Goal: Information Seeking & Learning: Learn about a topic

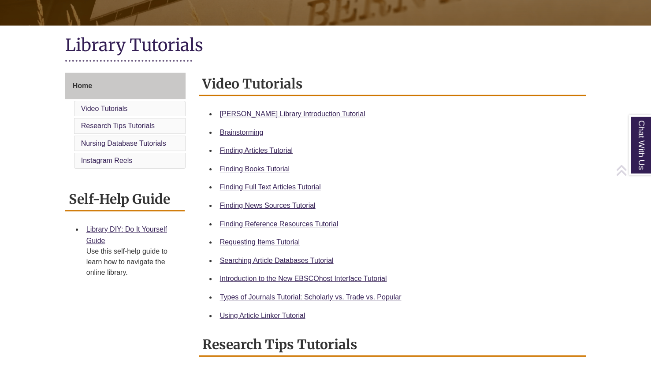
scroll to position [176, 0]
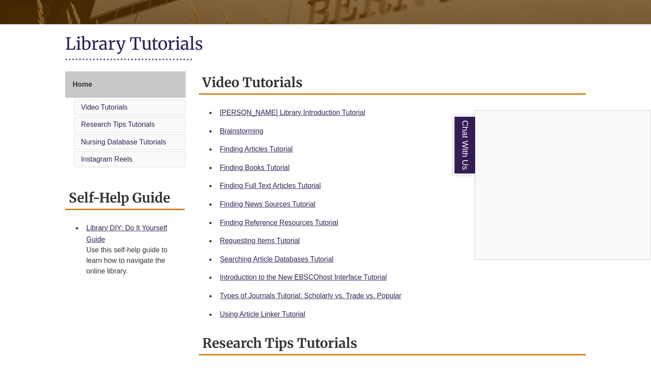
click at [268, 170] on div "Chat With Us" at bounding box center [325, 184] width 651 height 369
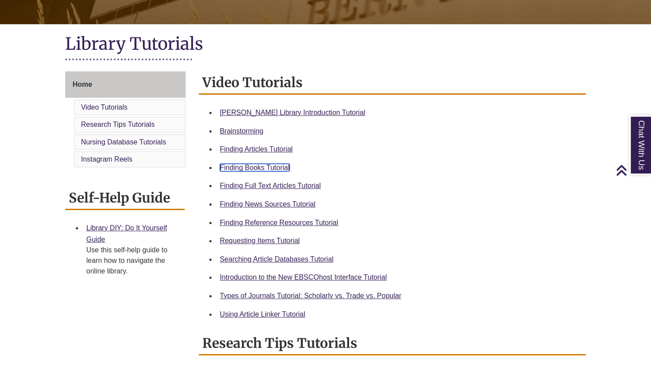
click at [272, 167] on link "Finding Books Tutorial" at bounding box center [255, 167] width 70 height 7
click at [253, 241] on link "Requesting Items Tutorial" at bounding box center [260, 240] width 80 height 7
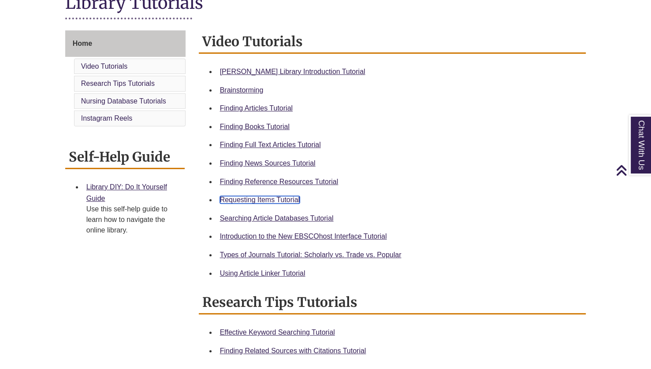
scroll to position [220, 0]
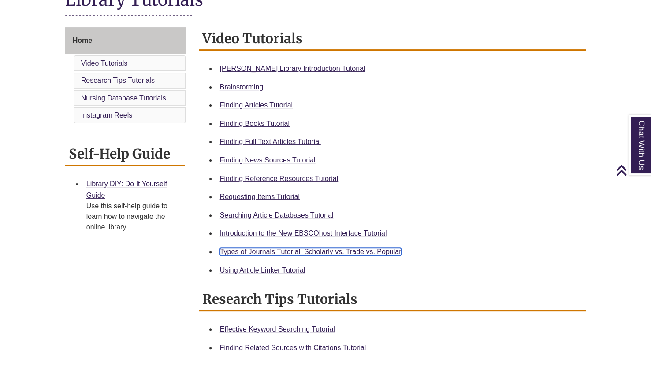
click at [360, 250] on link "Types of Journals Tutorial: Scholarly vs. Trade vs. Popular" at bounding box center [311, 251] width 182 height 7
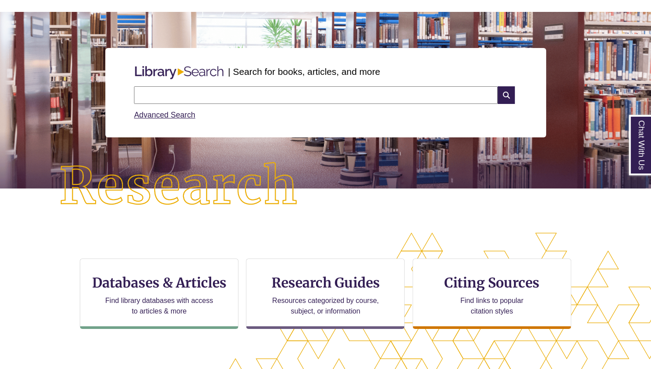
click at [184, 94] on input "text" at bounding box center [316, 95] width 364 height 18
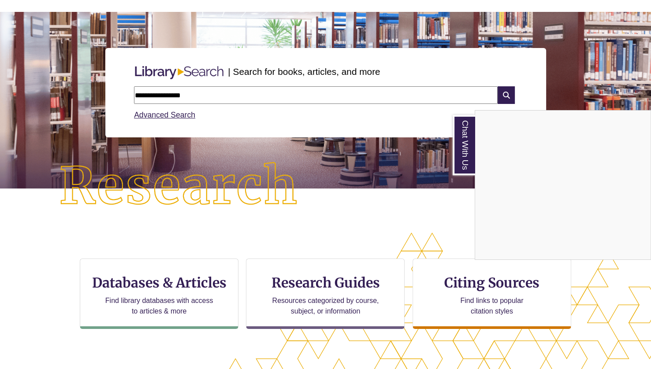
type input "**********"
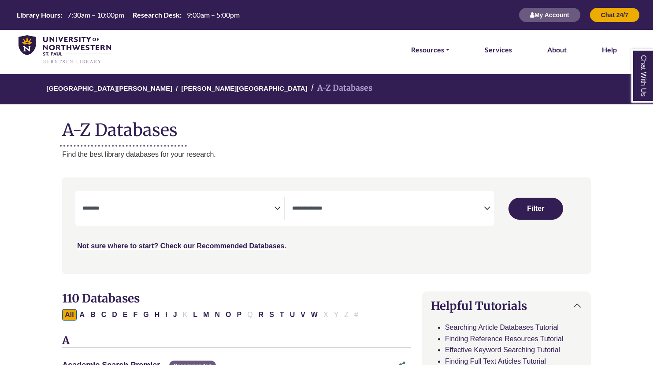
select select "Database Subject Filter"
select select "Database Types Filter"
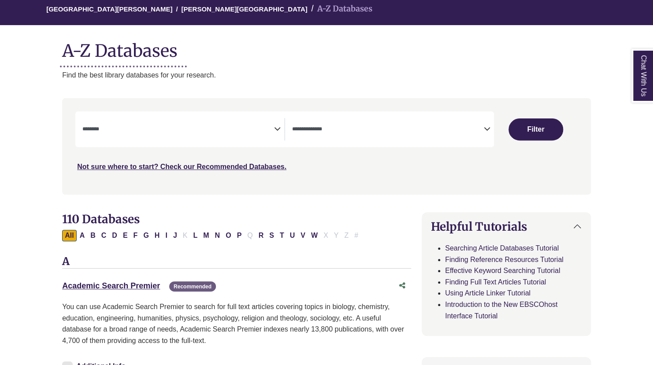
scroll to position [86, 0]
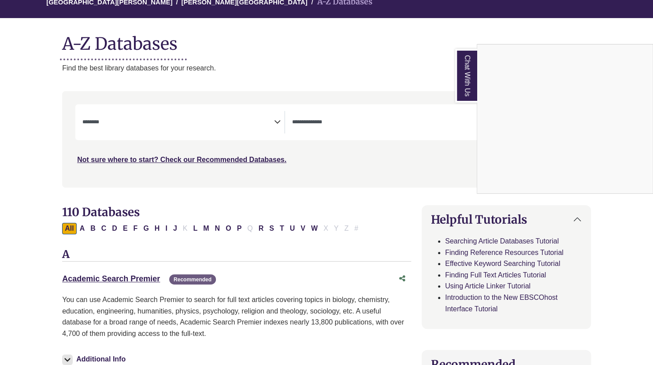
click at [279, 120] on div "Chat With Us" at bounding box center [326, 182] width 653 height 365
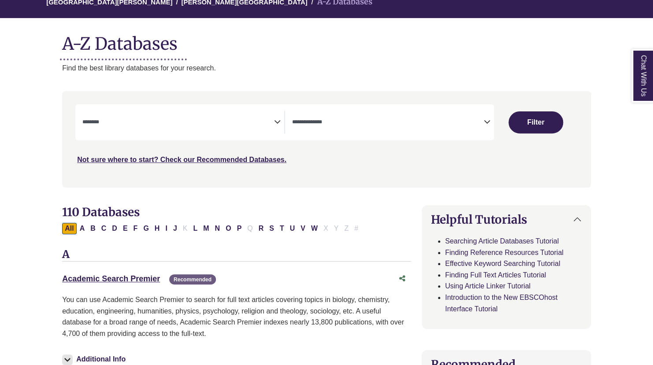
click at [279, 120] on icon "Search filters" at bounding box center [277, 120] width 7 height 13
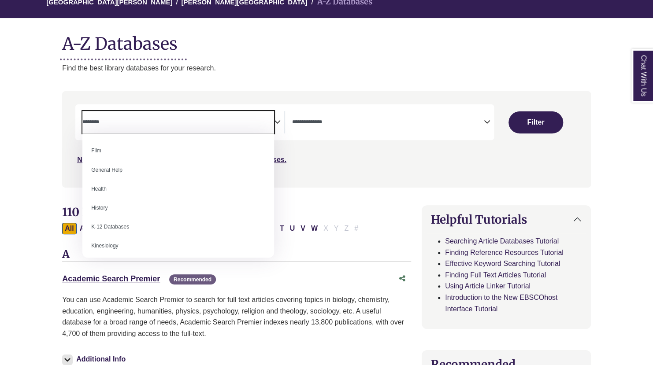
scroll to position [372, 0]
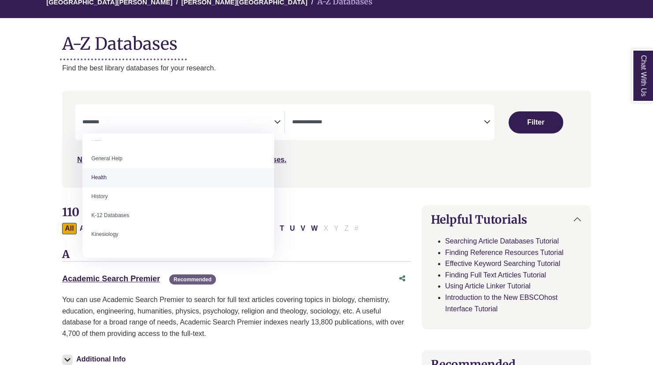
select select "*****"
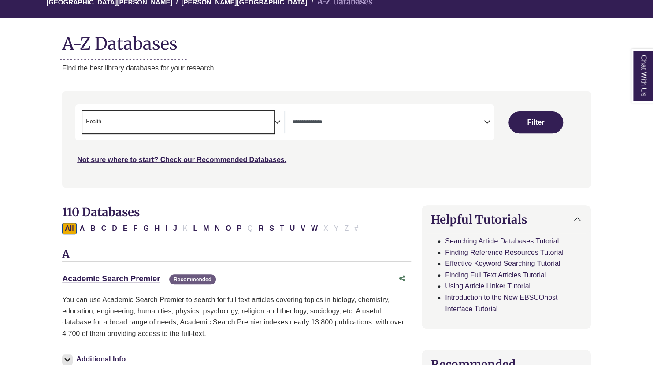
click at [257, 127] on span "× Health" at bounding box center [178, 122] width 192 height 22
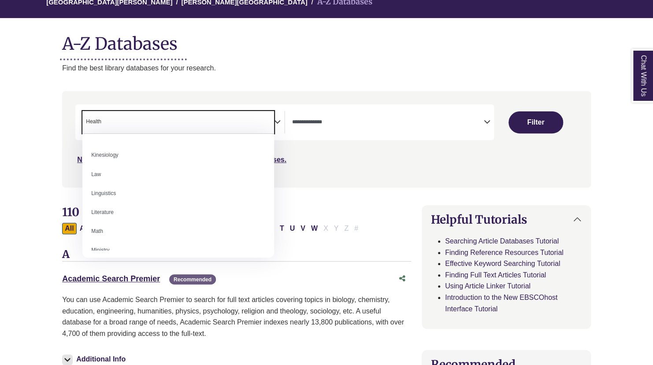
scroll to position [453, 0]
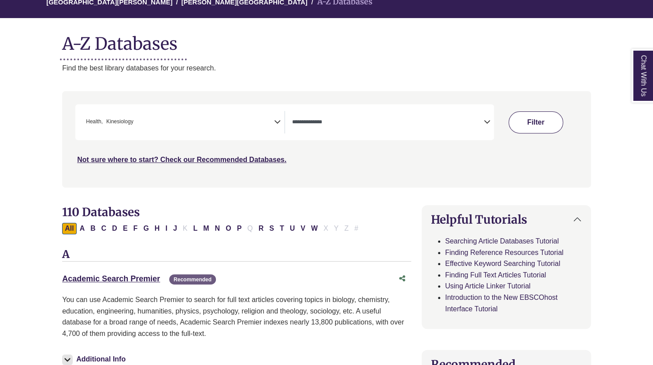
click at [536, 124] on button "Filter" at bounding box center [536, 123] width 55 height 22
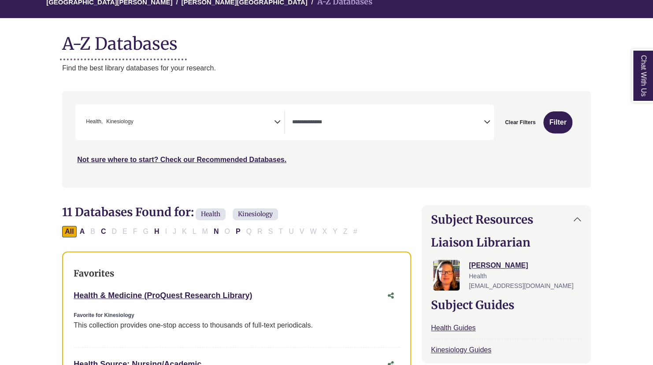
click at [489, 127] on div "**********" at bounding box center [393, 122] width 202 height 22
click at [488, 123] on icon "Search filters" at bounding box center [487, 120] width 7 height 13
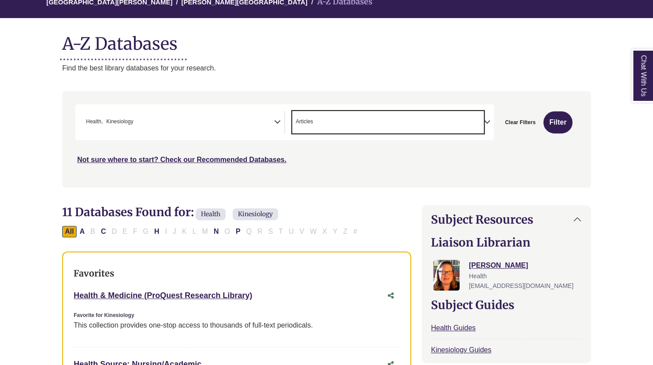
click at [490, 123] on icon "Search filters" at bounding box center [487, 120] width 7 height 13
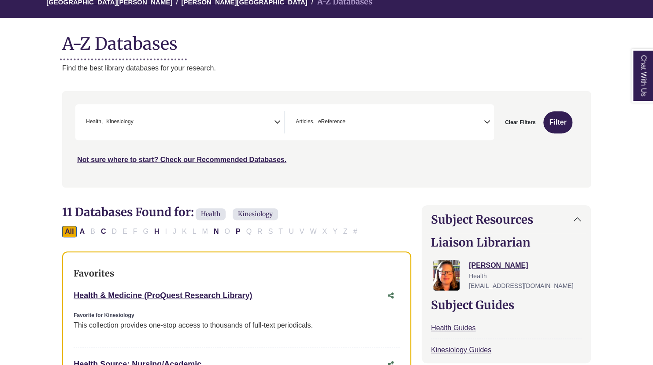
click at [485, 120] on icon "Search filters" at bounding box center [487, 120] width 7 height 13
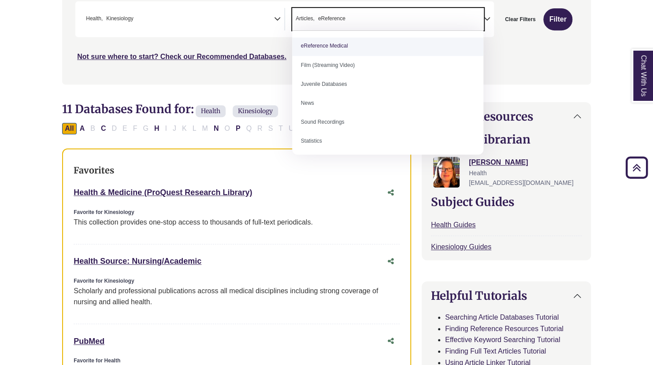
scroll to position [61, 0]
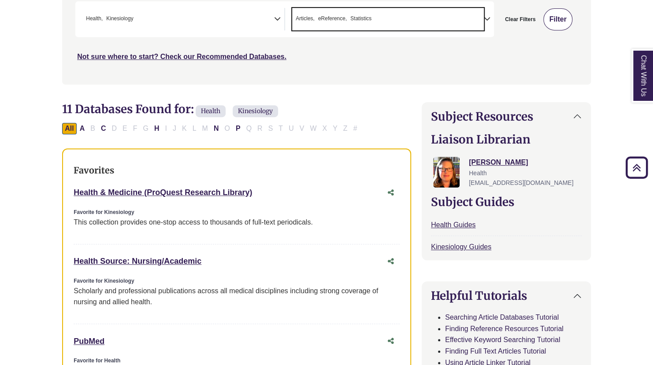
click at [562, 17] on button "Filter" at bounding box center [558, 19] width 29 height 22
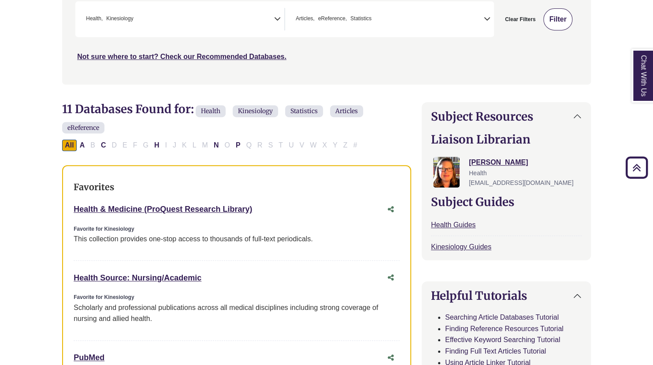
click at [551, 20] on button "Filter" at bounding box center [558, 19] width 29 height 22
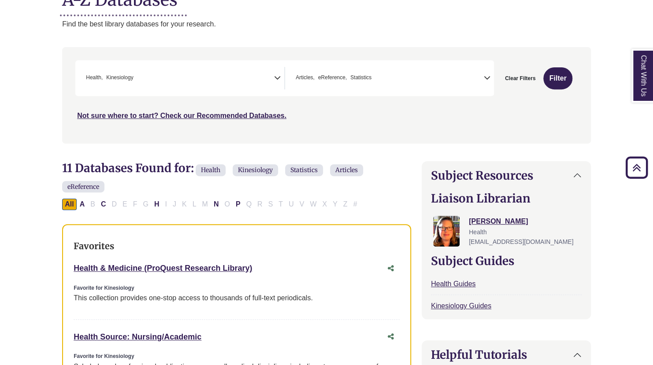
scroll to position [101, 0]
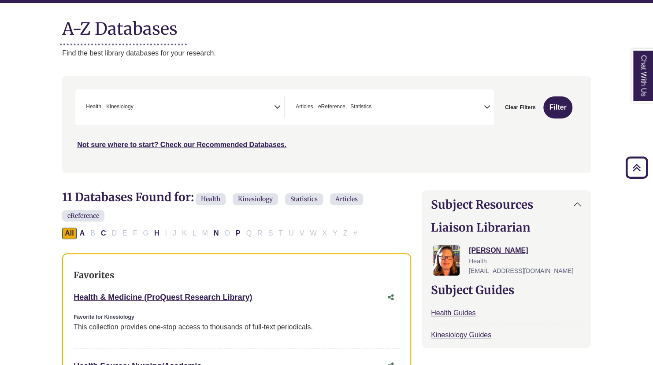
click at [477, 101] on span "× Articles × eReference × Statistics" at bounding box center [388, 107] width 192 height 22
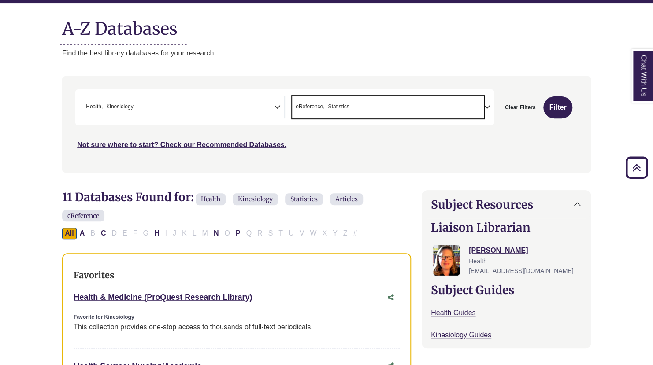
click at [487, 109] on icon "Search filters" at bounding box center [487, 105] width 7 height 13
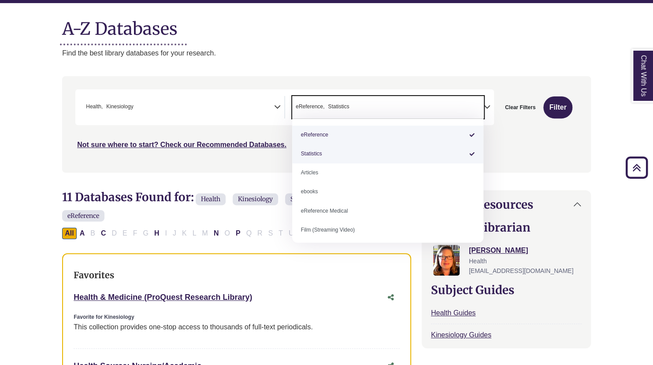
drag, startPoint x: 432, startPoint y: 135, endPoint x: 439, endPoint y: 131, distance: 7.6
select select "*****"
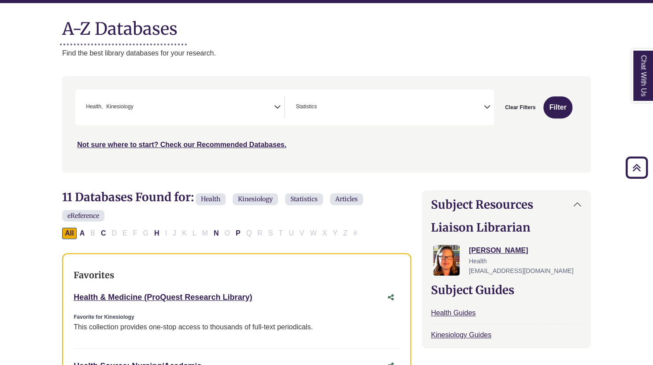
click at [488, 109] on icon "Search filters" at bounding box center [487, 105] width 7 height 13
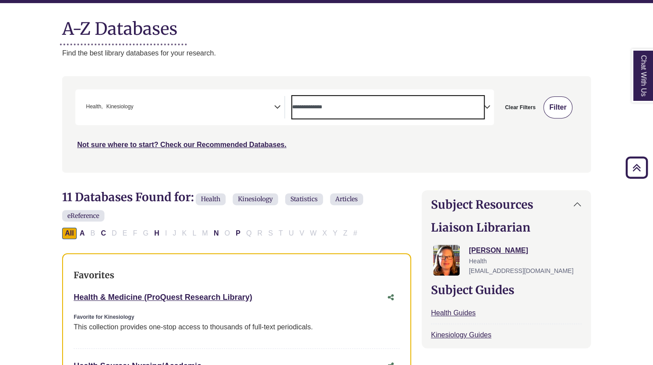
click at [559, 107] on button "Filter" at bounding box center [558, 108] width 29 height 22
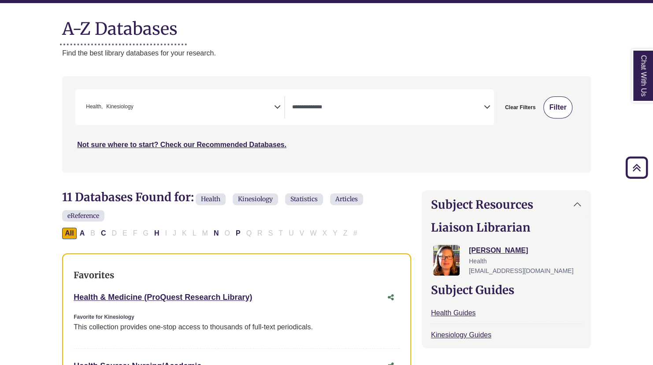
select select "Database Types Filter"
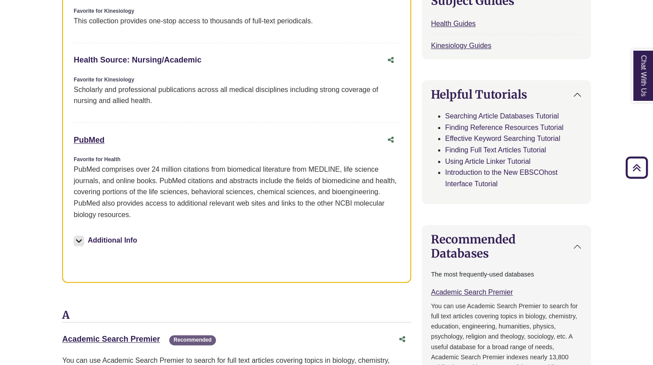
scroll to position [410, 0]
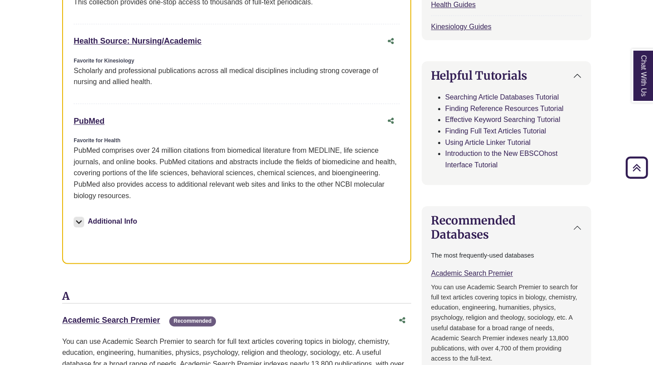
click at [81, 226] on img at bounding box center [79, 222] width 11 height 11
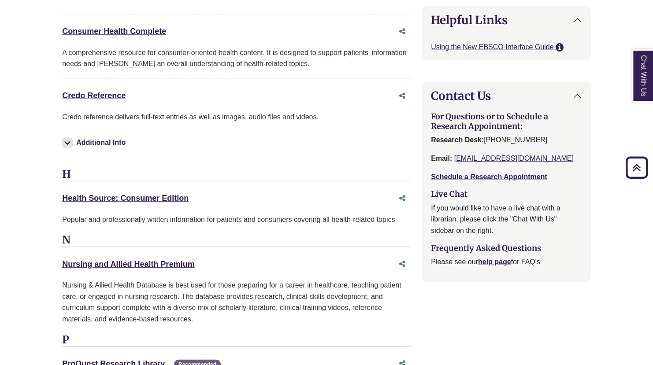
scroll to position [1071, 0]
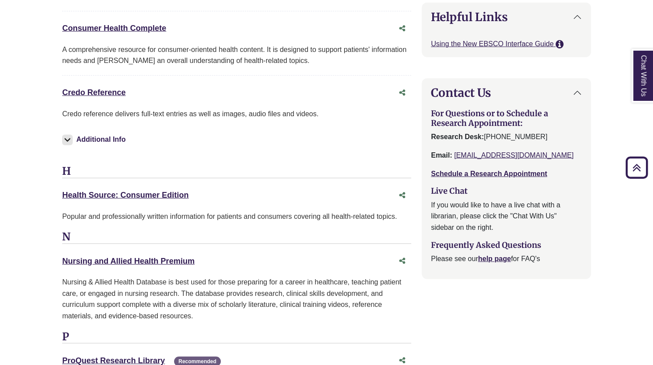
drag, startPoint x: 57, startPoint y: 194, endPoint x: 189, endPoint y: 195, distance: 131.8
copy link "Health Source: Consumer Edition"
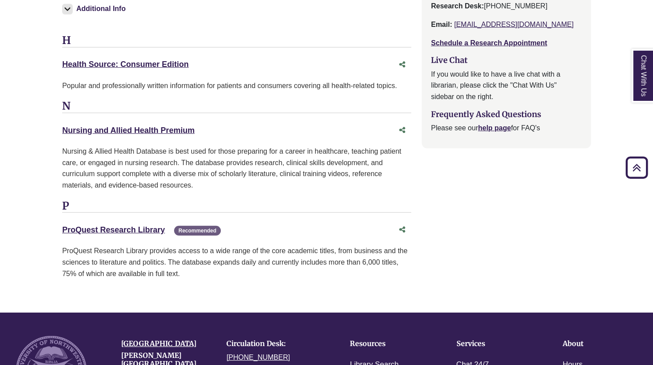
scroll to position [1203, 0]
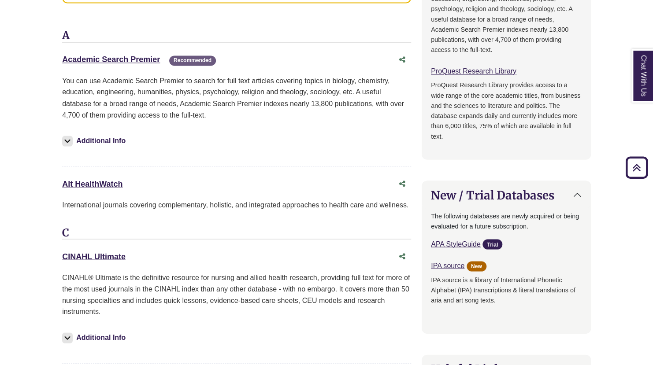
scroll to position [719, 0]
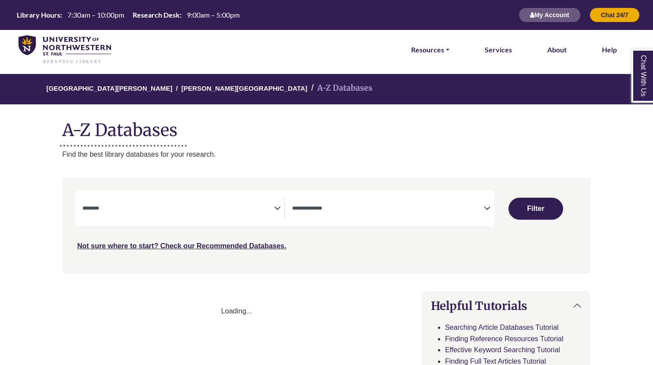
select select "Database Subject Filter"
select select "Database Types Filter"
select select "Database Subject Filter"
select select "Database Types Filter"
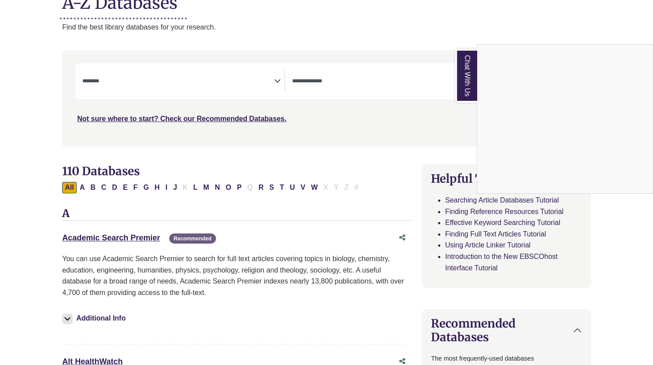
scroll to position [132, 0]
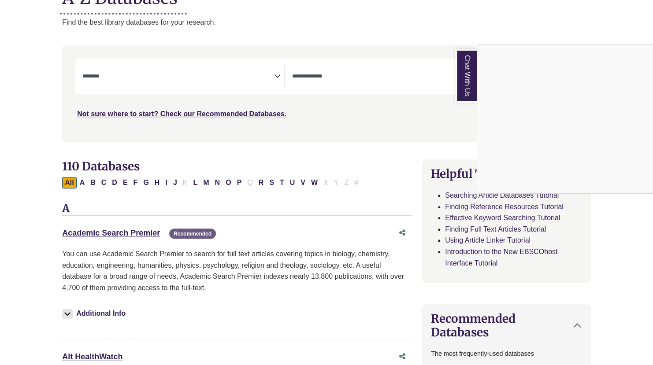
click at [138, 234] on div "Chat With Us" at bounding box center [326, 182] width 653 height 365
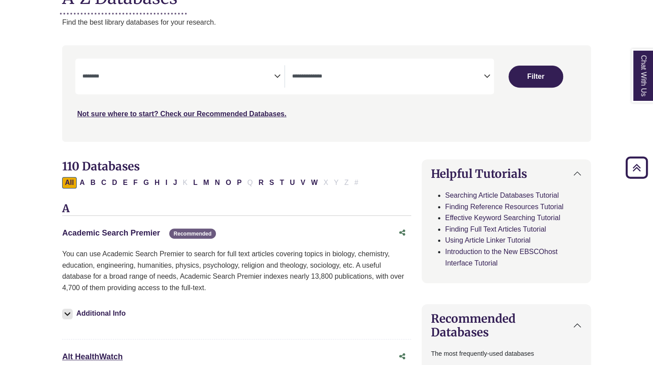
click at [135, 232] on link "Academic Search Premier This link opens in a new window" at bounding box center [111, 233] width 98 height 9
